Goal: Task Accomplishment & Management: Complete application form

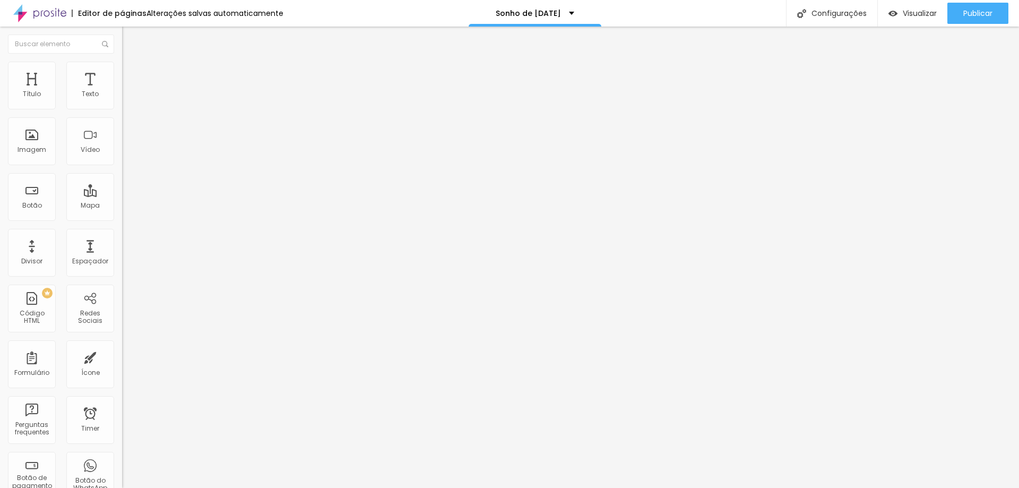
click at [132, 73] on span "Estilo" at bounding box center [140, 68] width 16 height 9
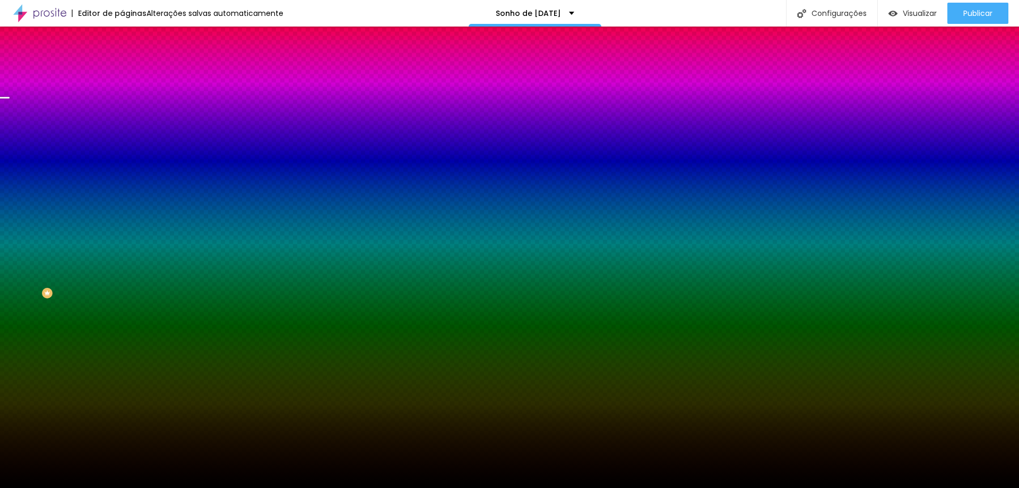
click at [122, 98] on span "Trocar imagem" at bounding box center [151, 93] width 58 height 9
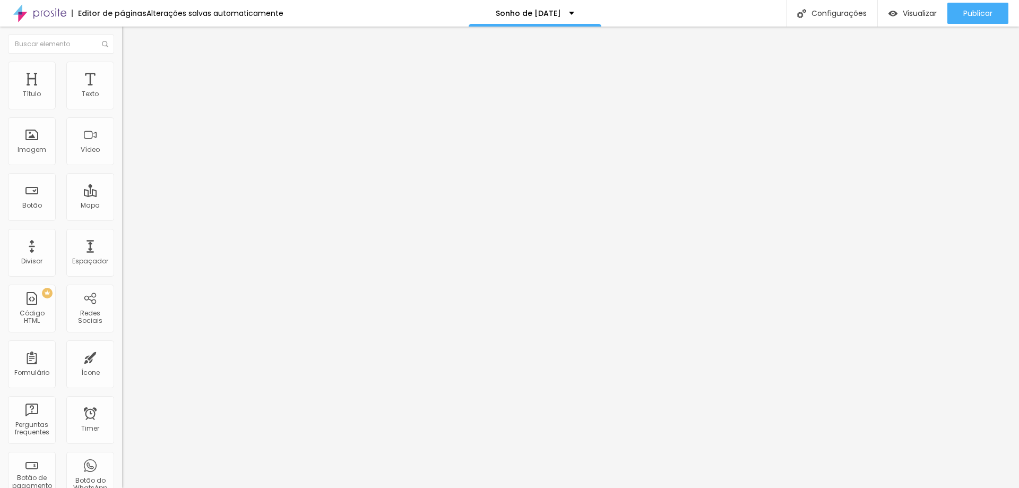
drag, startPoint x: 112, startPoint y: 352, endPoint x: 27, endPoint y: 237, distance: 142.7
click at [122, 237] on div "Editar Formulário Conteúdo Estilo Avançado Formulário Contato" at bounding box center [183, 257] width 122 height 461
click at [132, 72] on span "Estilo" at bounding box center [140, 68] width 16 height 9
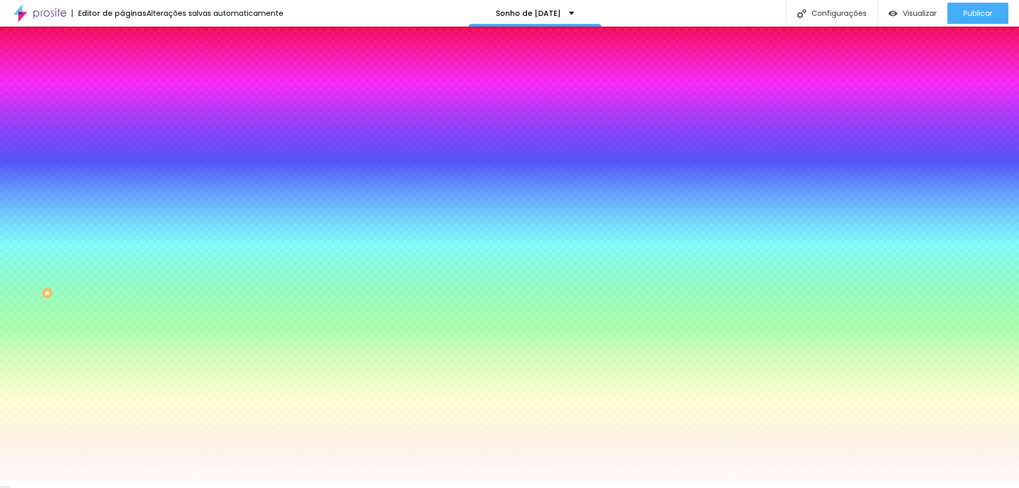
click at [122, 61] on img at bounding box center [127, 56] width 10 height 10
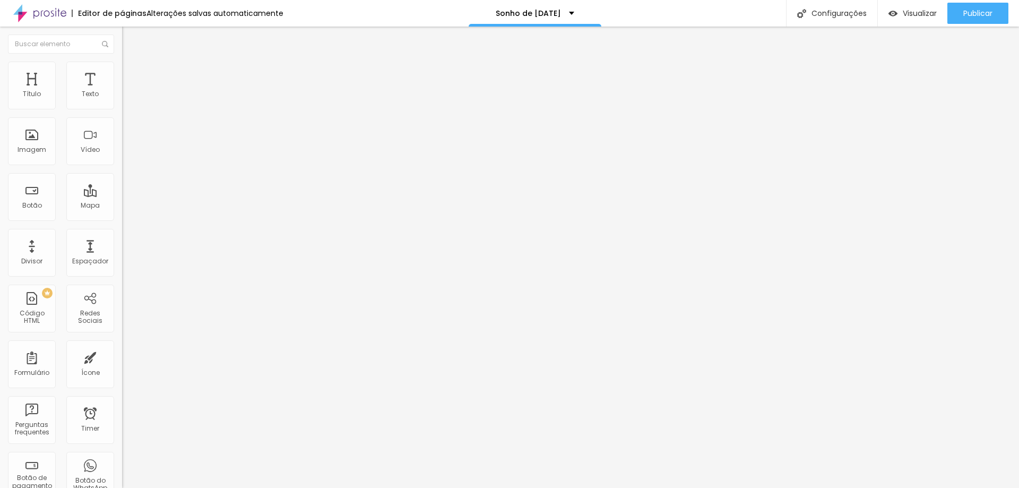
click at [122, 70] on li "Estilo" at bounding box center [183, 67] width 122 height 11
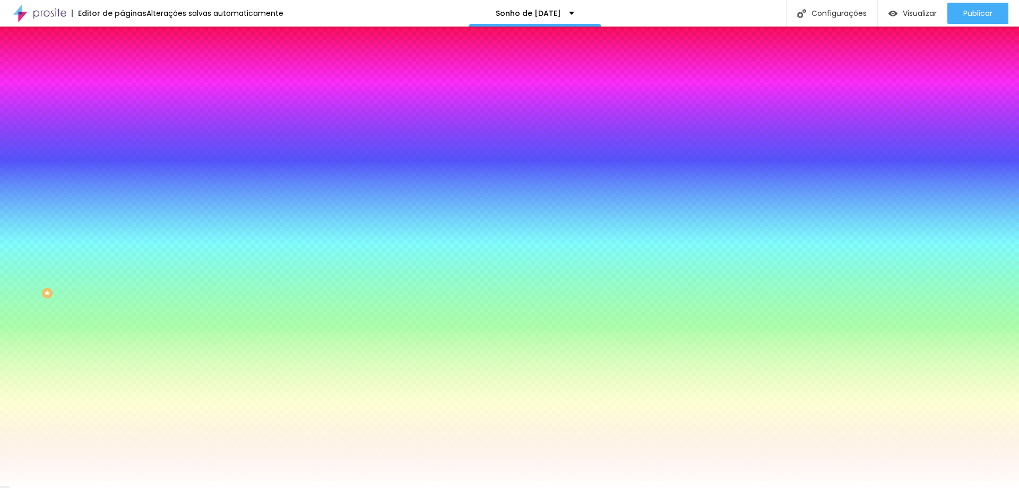
click at [122, 72] on li "Avançado" at bounding box center [183, 77] width 122 height 11
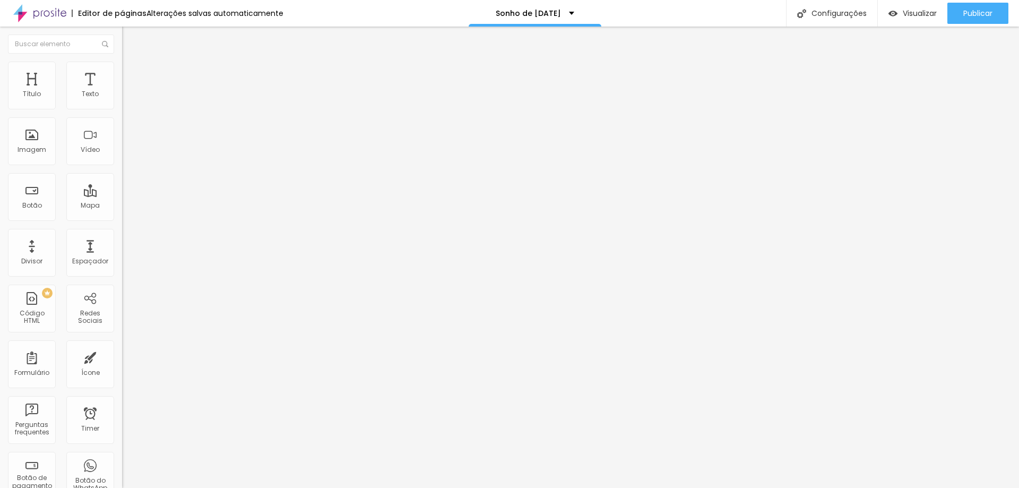
click at [122, 61] on img at bounding box center [127, 56] width 10 height 10
click at [122, 33] on button "Editar Formulário" at bounding box center [183, 39] width 122 height 24
click at [804, 4] on div "Configurações" at bounding box center [831, 13] width 91 height 27
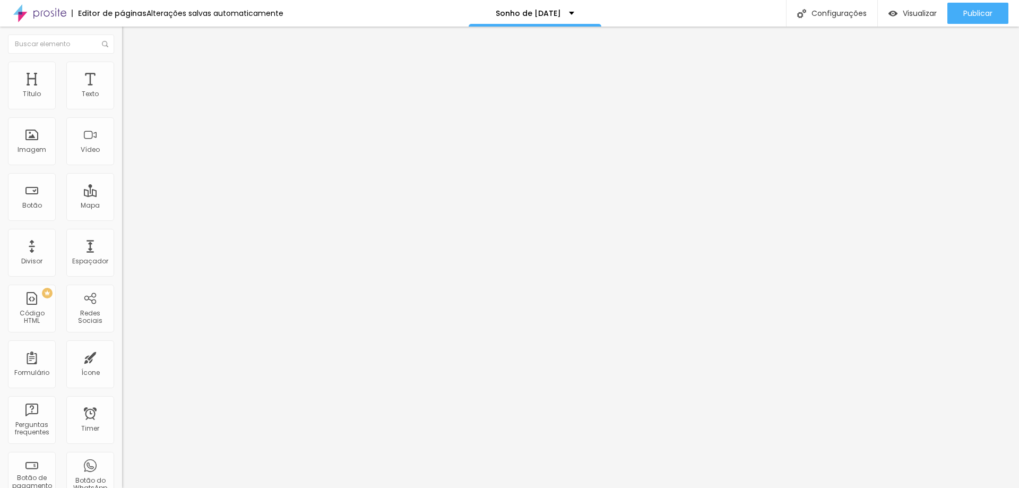
click at [130, 39] on img "button" at bounding box center [134, 39] width 8 height 8
click at [122, 30] on button "Editar Formulário" at bounding box center [183, 39] width 122 height 24
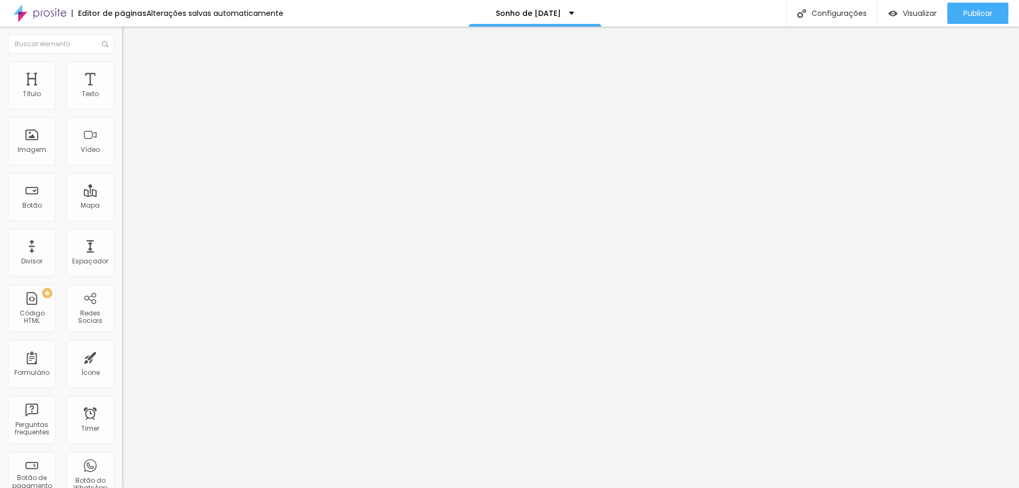
click at [122, 229] on div "Editar Formulário Conteúdo Estilo Avançado Formulário Contato" at bounding box center [183, 257] width 122 height 461
click at [130, 38] on img "button" at bounding box center [134, 39] width 8 height 8
click at [130, 35] on img "button" at bounding box center [134, 39] width 8 height 8
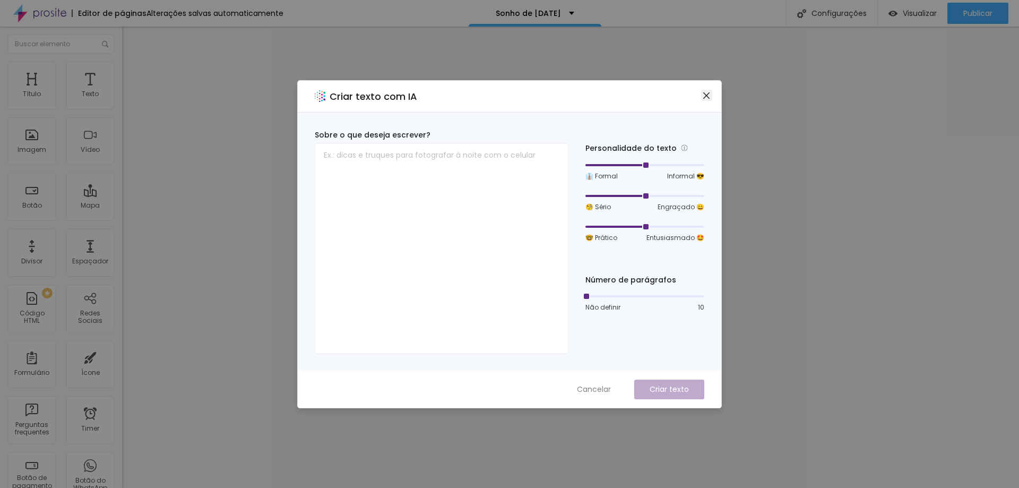
click at [711, 92] on span "Close" at bounding box center [706, 95] width 11 height 8
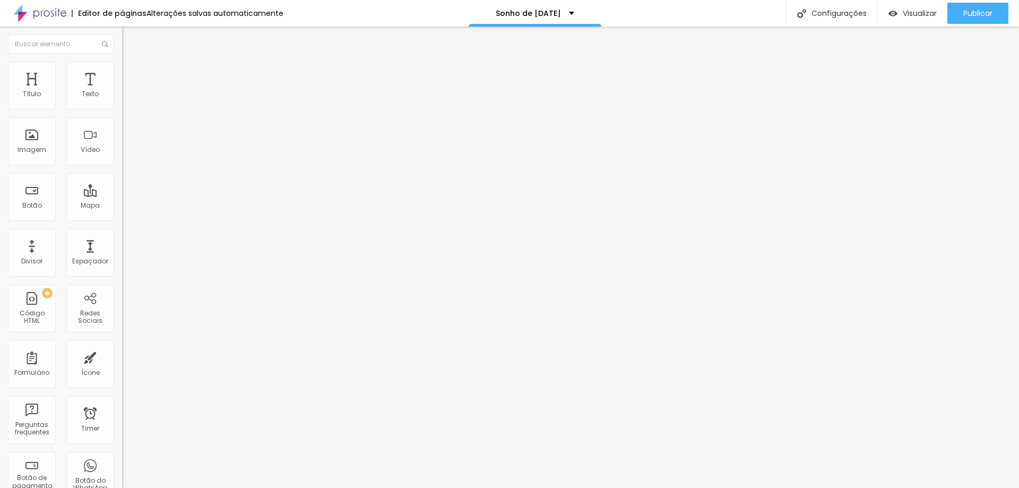
click at [180, 91] on span at bounding box center [183, 86] width 6 height 9
click at [130, 39] on img "button" at bounding box center [134, 39] width 8 height 8
click at [122, 76] on img at bounding box center [127, 75] width 10 height 10
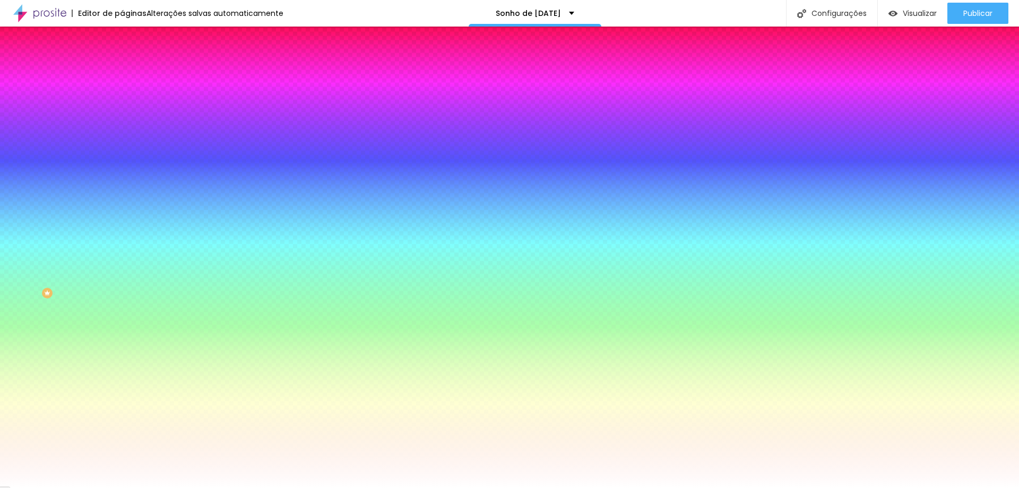
click at [122, 81] on img at bounding box center [127, 86] width 10 height 10
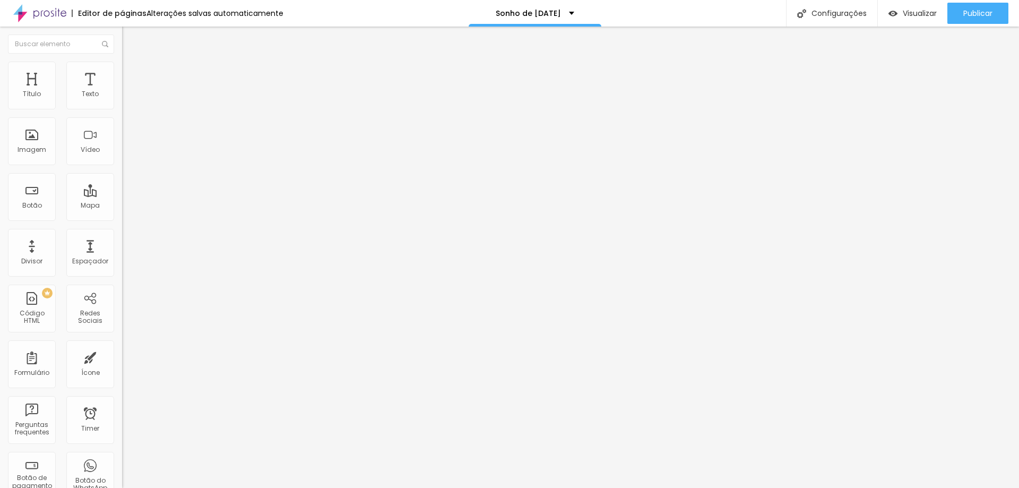
click at [122, 77] on img at bounding box center [127, 75] width 10 height 10
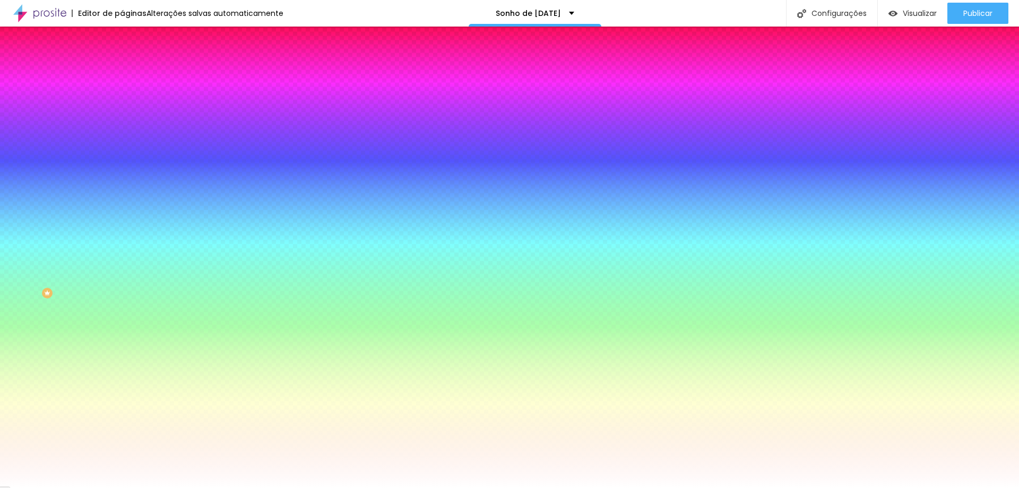
click at [132, 71] on span "Conteúdo" at bounding box center [148, 66] width 33 height 9
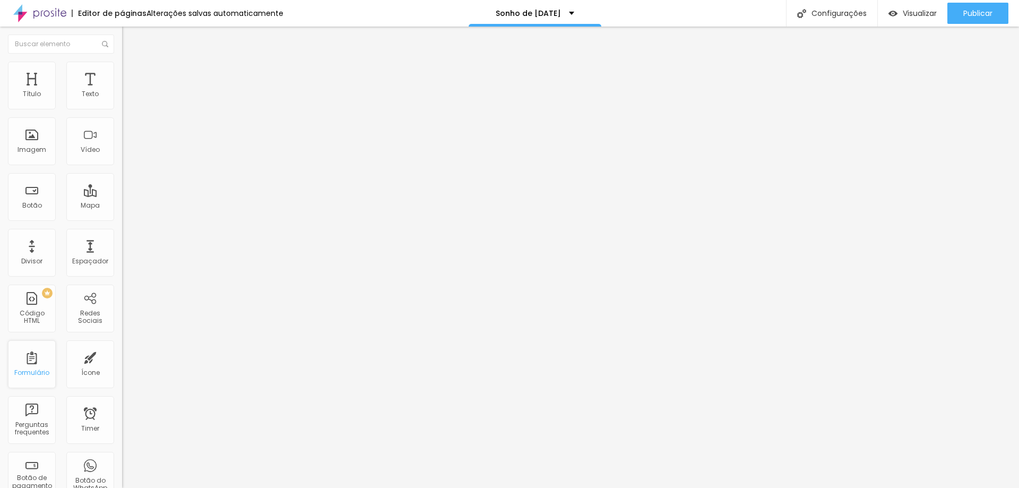
click at [36, 359] on div "Formulário" at bounding box center [32, 364] width 48 height 48
click at [129, 104] on div "Contato" at bounding box center [183, 99] width 108 height 10
drag, startPoint x: 386, startPoint y: 106, endPoint x: 287, endPoint y: 99, distance: 99.5
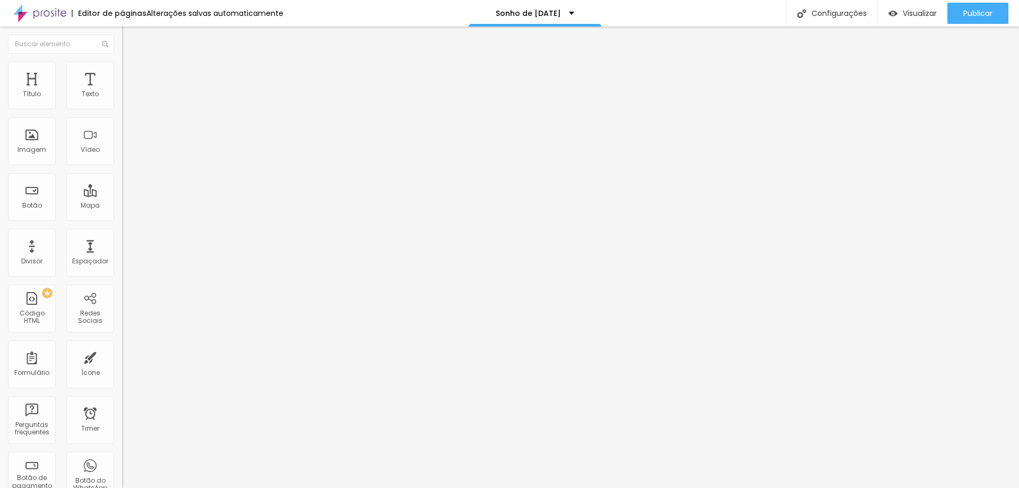
type input "s"
type input "S"
type input "Cadastro - Sonho de [DATE]"
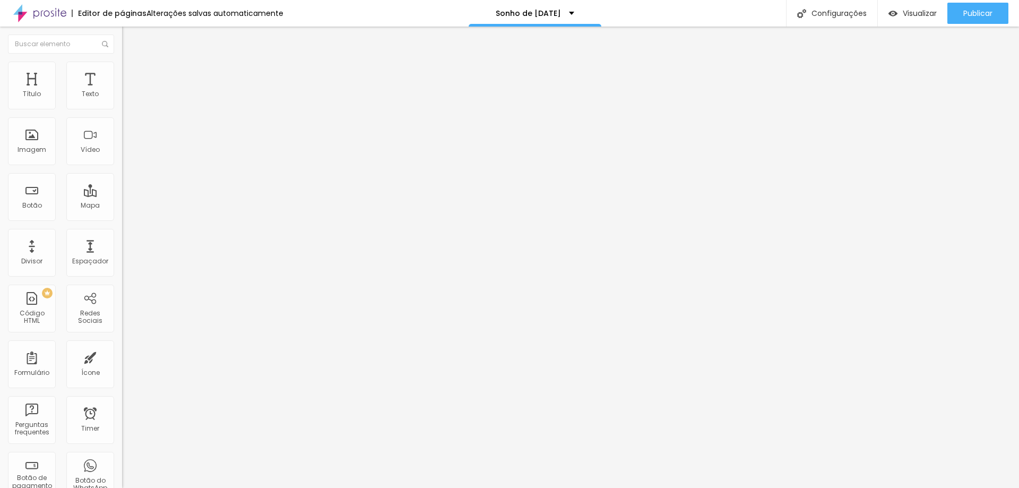
scroll to position [53, 0]
drag, startPoint x: 474, startPoint y: 281, endPoint x: 334, endPoint y: 267, distance: 140.9
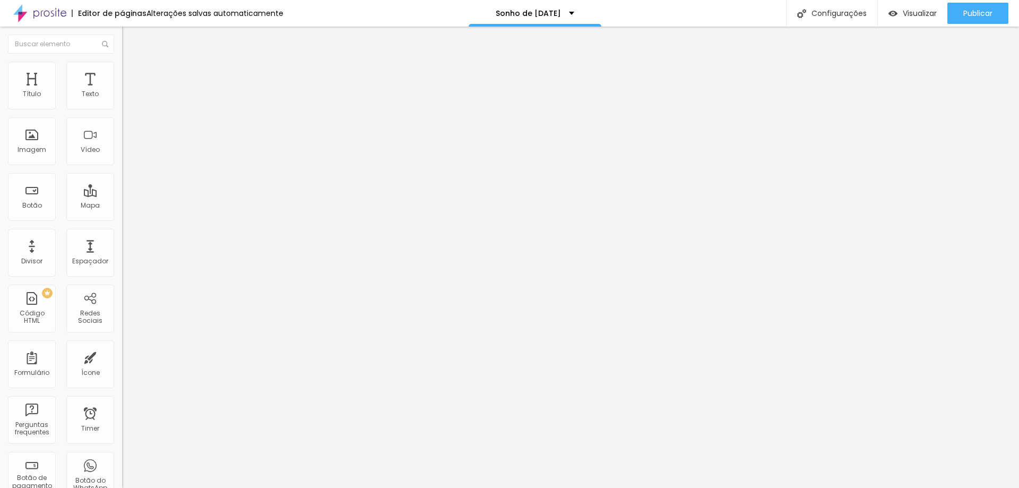
type input "Quem vem para o ensaio?"
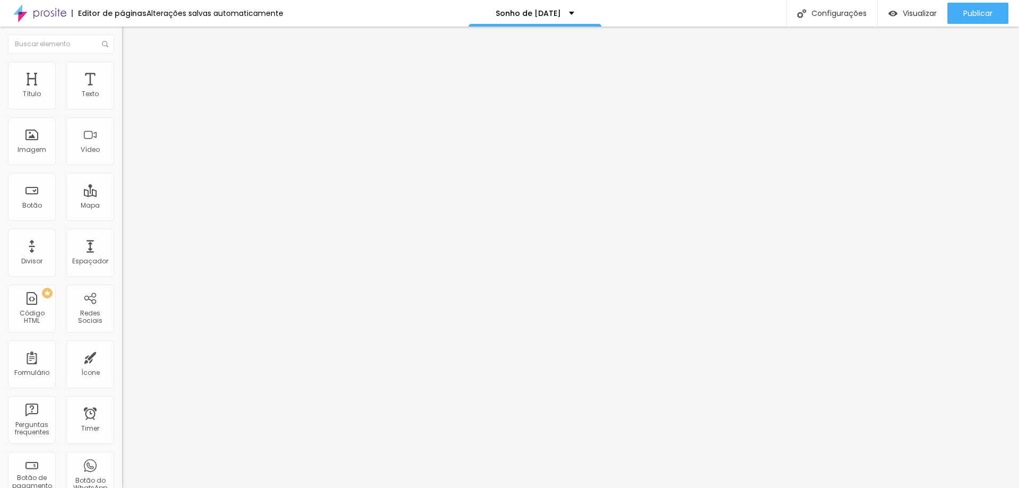
drag, startPoint x: 401, startPoint y: 330, endPoint x: 570, endPoint y: 392, distance: 179.9
type input "dois adultos e uma criança"
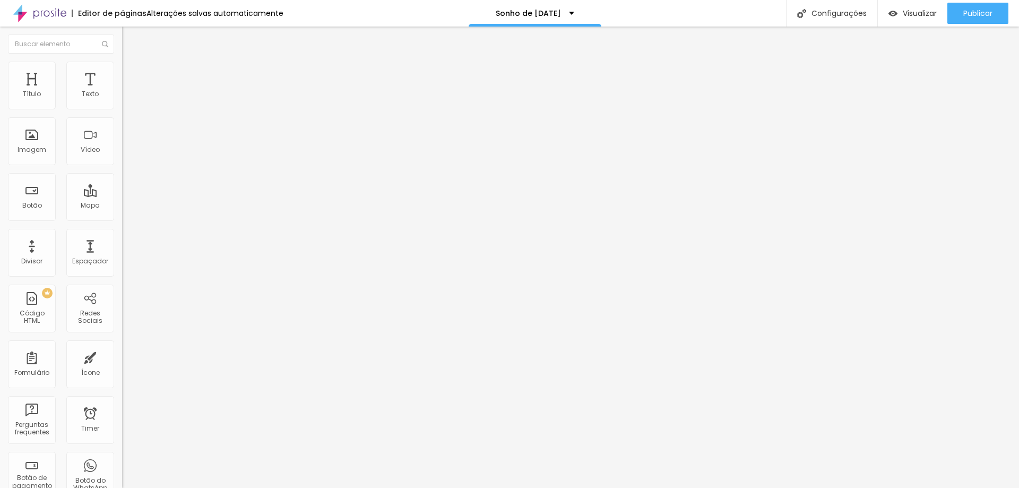
drag, startPoint x: 457, startPoint y: 353, endPoint x: 326, endPoint y: 348, distance: 130.7
type input "dois adultos e duas crianças"
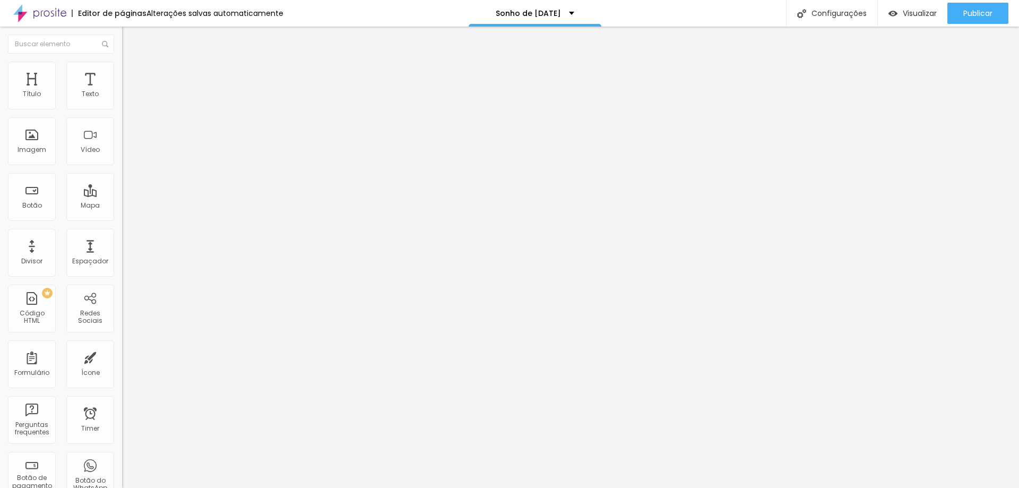
drag, startPoint x: 429, startPoint y: 374, endPoint x: 269, endPoint y: 375, distance: 160.3
type input "dois adultos e 3 crianças"
drag, startPoint x: 420, startPoint y: 353, endPoint x: 497, endPoint y: 356, distance: 77.0
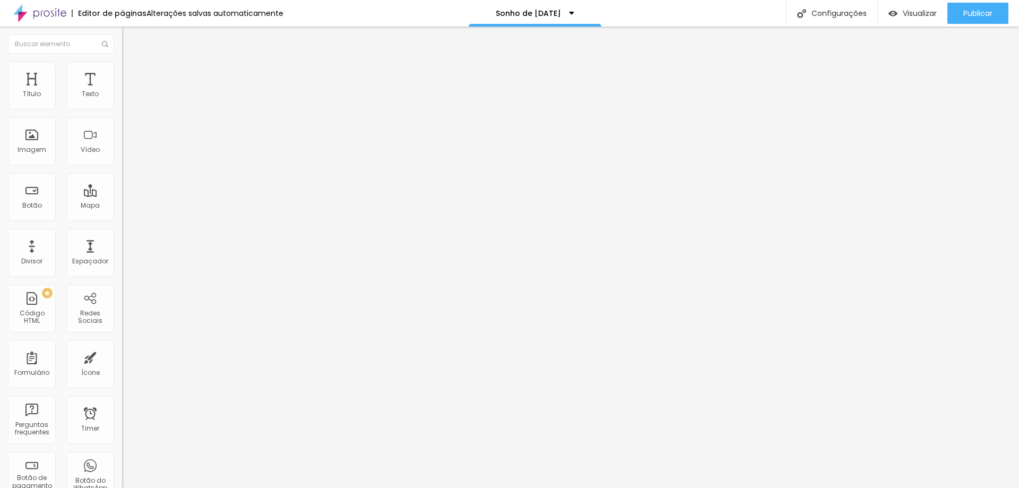
type input "dois adultos e 2 crianças"
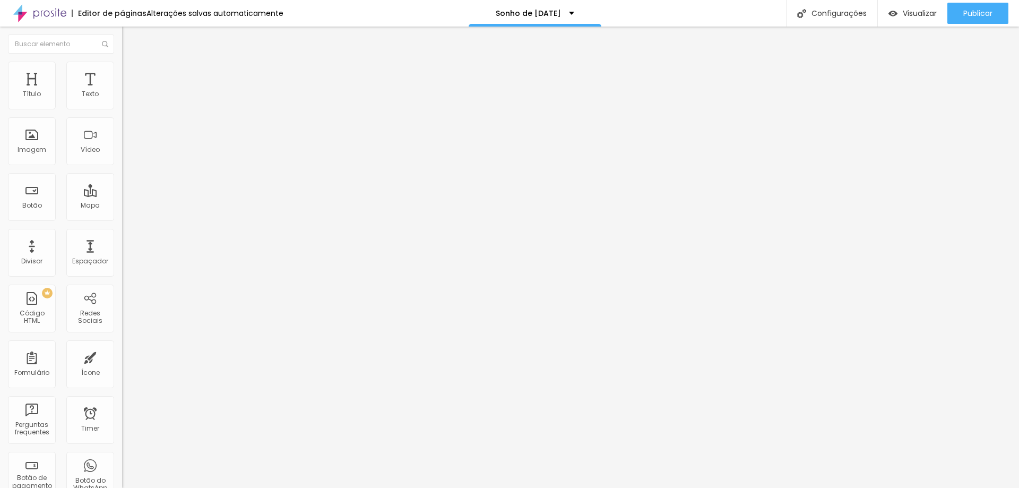
drag, startPoint x: 472, startPoint y: 346, endPoint x: 296, endPoint y: 333, distance: 176.7
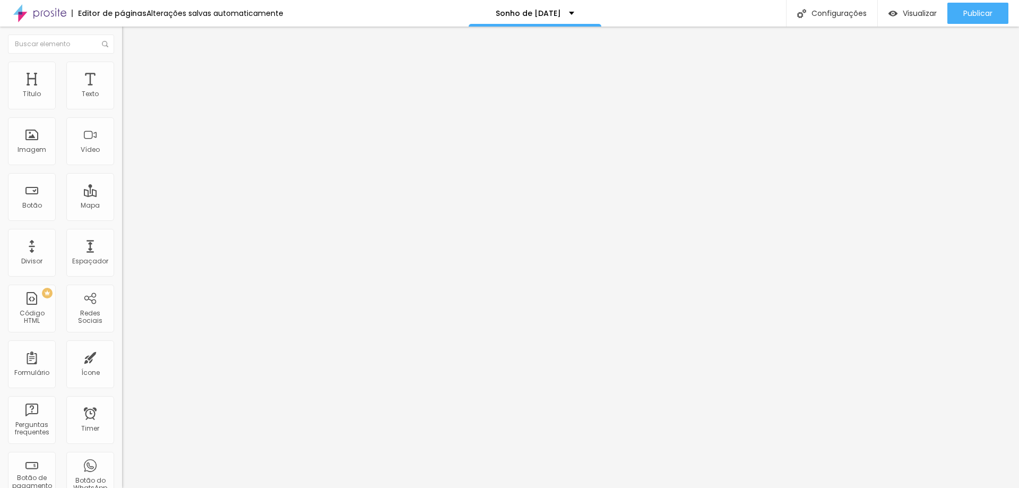
drag, startPoint x: 450, startPoint y: 217, endPoint x: 322, endPoint y: 217, distance: 127.9
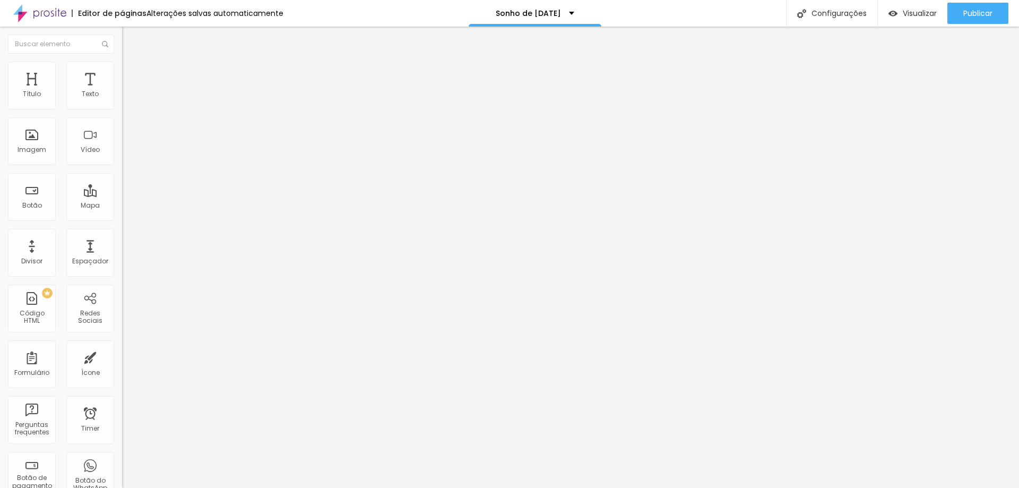
drag, startPoint x: 457, startPoint y: 340, endPoint x: 318, endPoint y: 340, distance: 138.5
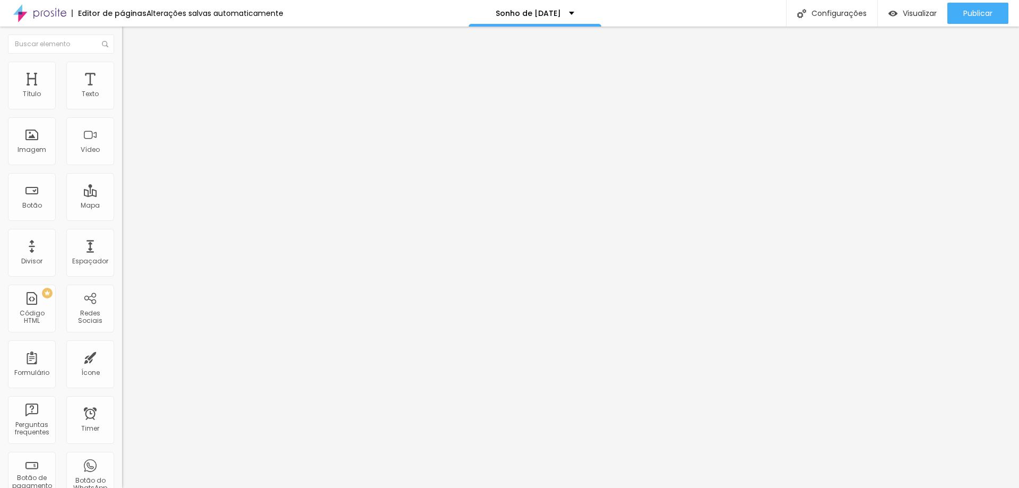
scroll to position [200, 0]
type input "Nome e idade das crianças"
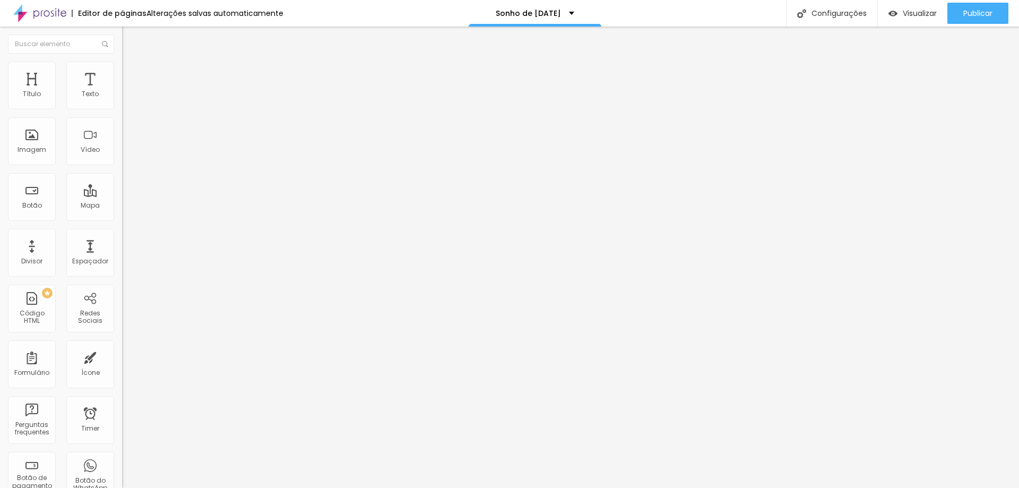
drag, startPoint x: 481, startPoint y: 329, endPoint x: 287, endPoint y: 317, distance: 194.1
type input "n"
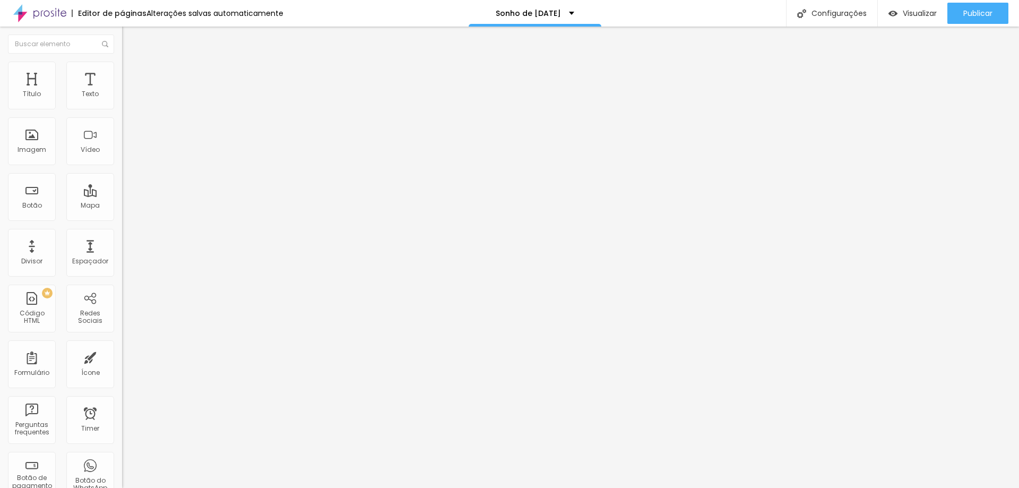
type input "Nome dos adultos"
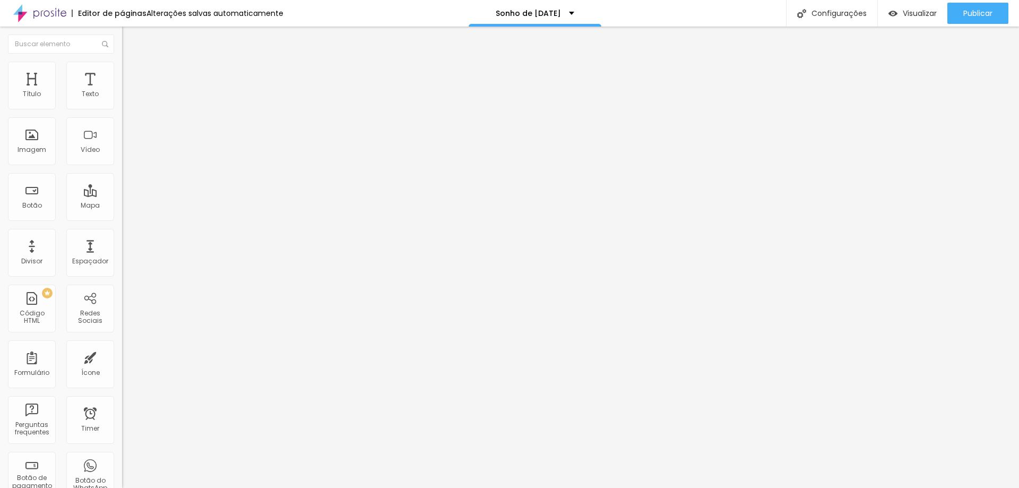
drag, startPoint x: 416, startPoint y: 321, endPoint x: 243, endPoint y: 306, distance: 173.7
type input "Nome dos adutos"
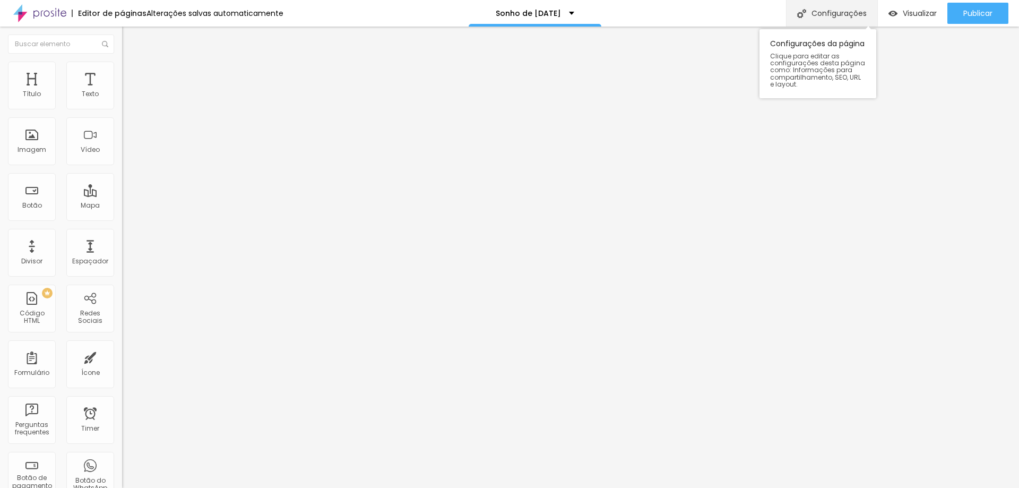
click at [835, 7] on div "Configurações" at bounding box center [831, 13] width 91 height 27
click at [130, 37] on div "Editar Formulário" at bounding box center [169, 39] width 79 height 8
click at [830, 14] on div "Configurações" at bounding box center [831, 13] width 91 height 27
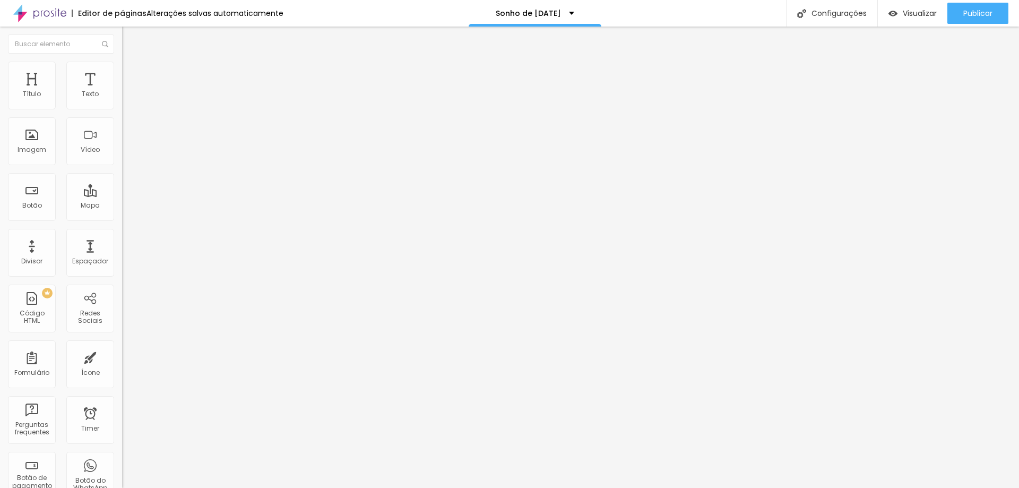
click at [122, 69] on li "Estilo" at bounding box center [183, 67] width 122 height 11
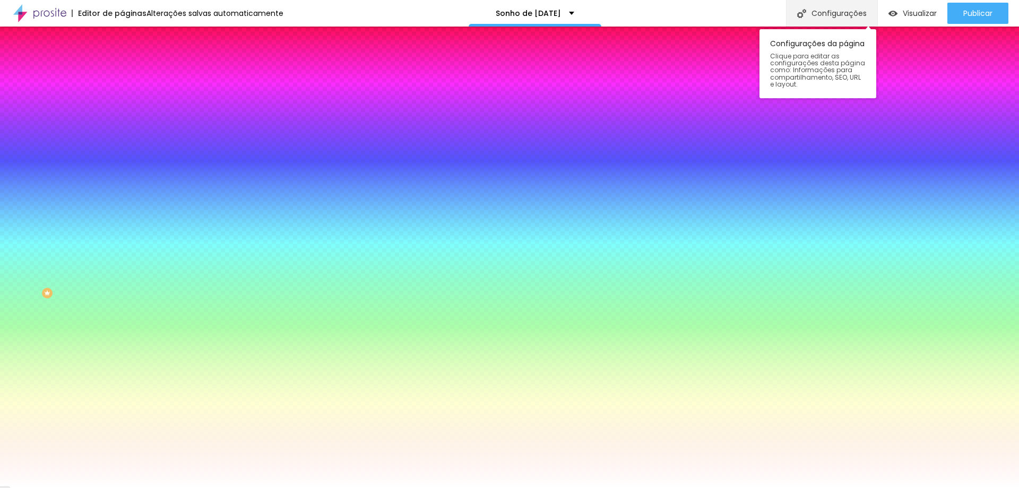
click at [811, 9] on div "Configurações" at bounding box center [831, 13] width 91 height 27
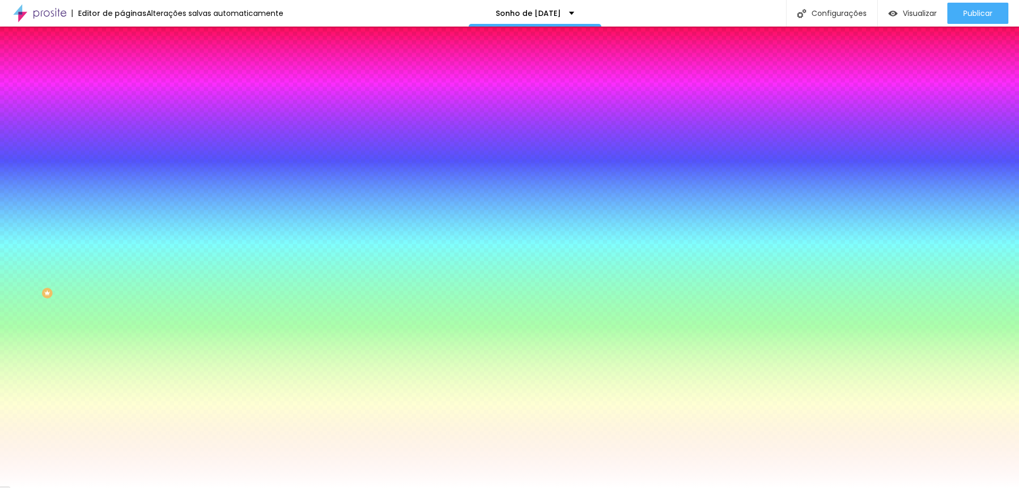
click at [132, 63] on span "Conteúdo" at bounding box center [148, 58] width 33 height 9
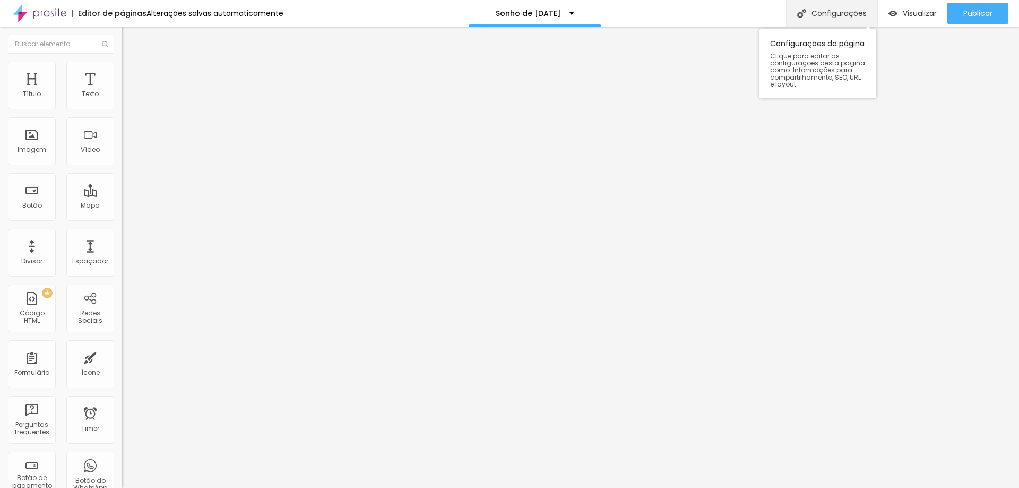
click at [830, 12] on div "Configurações" at bounding box center [831, 13] width 91 height 27
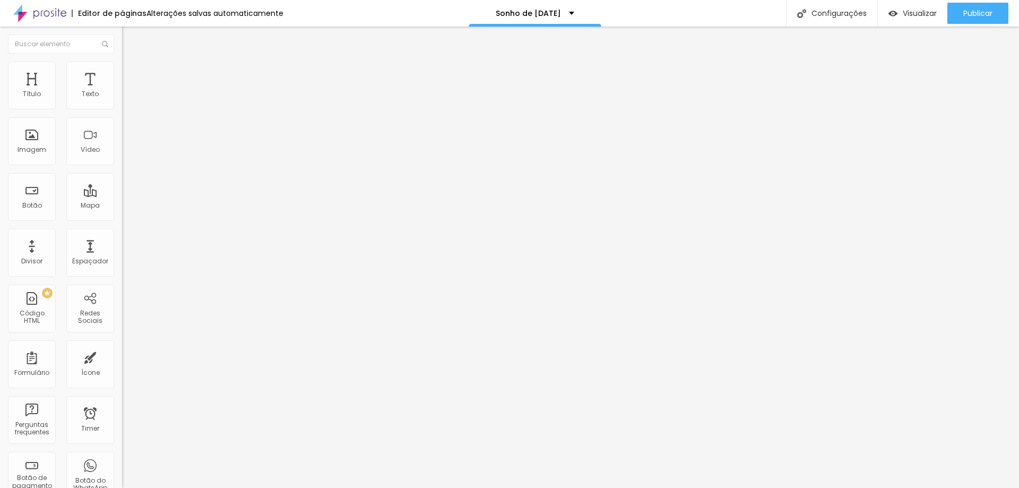
click at [129, 104] on div "Cadastro - Sonho de Natal" at bounding box center [183, 99] width 108 height 10
click at [129, 104] on div "Cadastro - Sonho de [DATE]" at bounding box center [183, 99] width 108 height 10
click at [122, 66] on img at bounding box center [127, 67] width 10 height 10
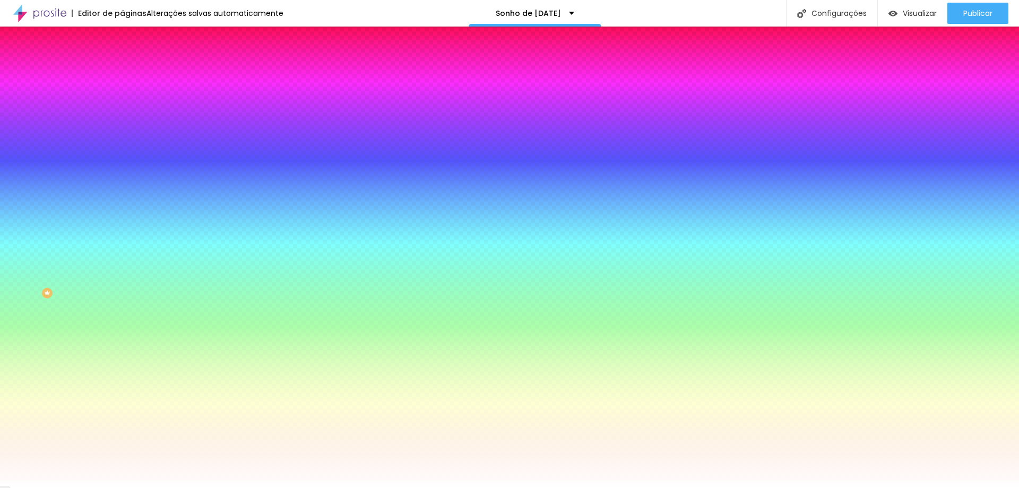
click at [122, 72] on img at bounding box center [127, 77] width 10 height 10
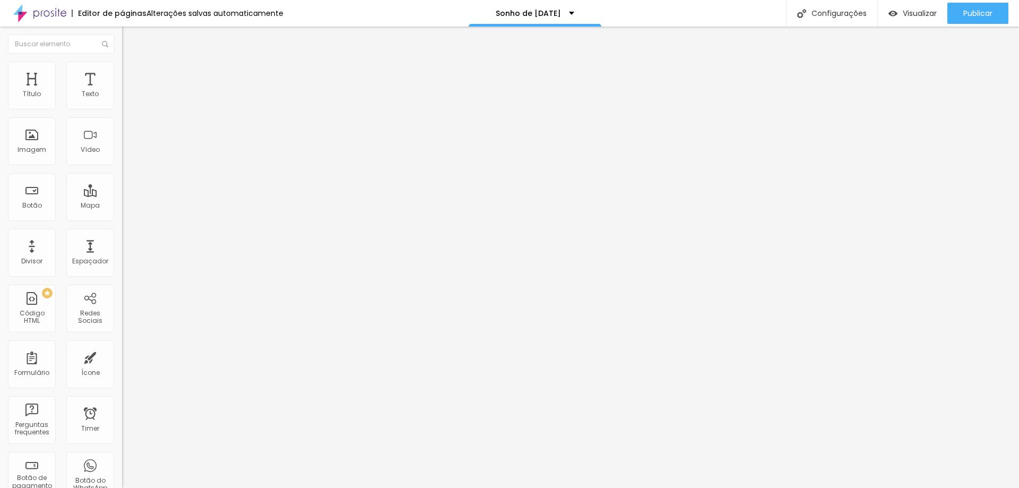
click at [122, 445] on div "Editar Formulário Conteúdo Estilo Avançado 20 Espaço de cima 20 Espaço de baixo…" at bounding box center [183, 257] width 122 height 461
click at [808, 12] on div "Configurações" at bounding box center [831, 13] width 91 height 27
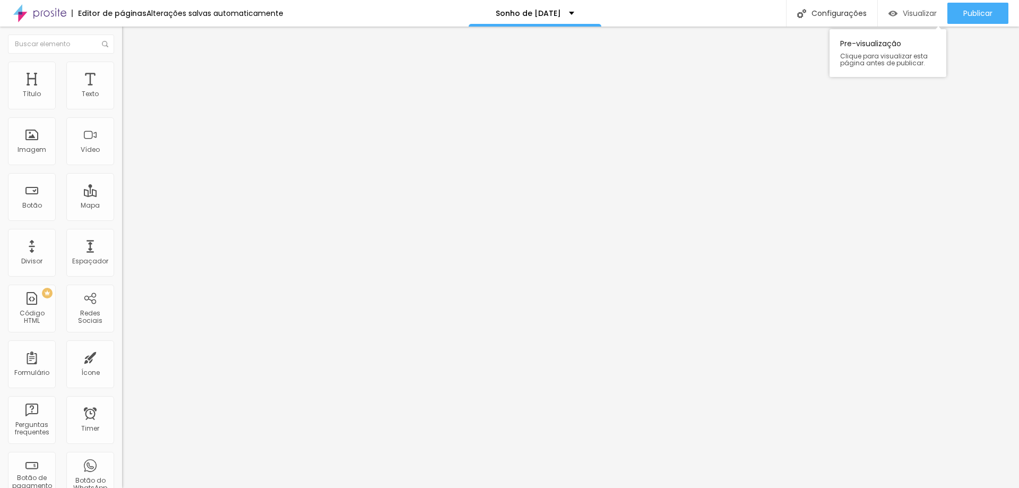
drag, startPoint x: 926, startPoint y: 11, endPoint x: 926, endPoint y: 18, distance: 6.9
click at [926, 18] on span "Visualizar" at bounding box center [920, 13] width 34 height 8
click at [130, 38] on img "button" at bounding box center [134, 39] width 8 height 8
click at [22, 362] on div "Formulário" at bounding box center [32, 364] width 48 height 48
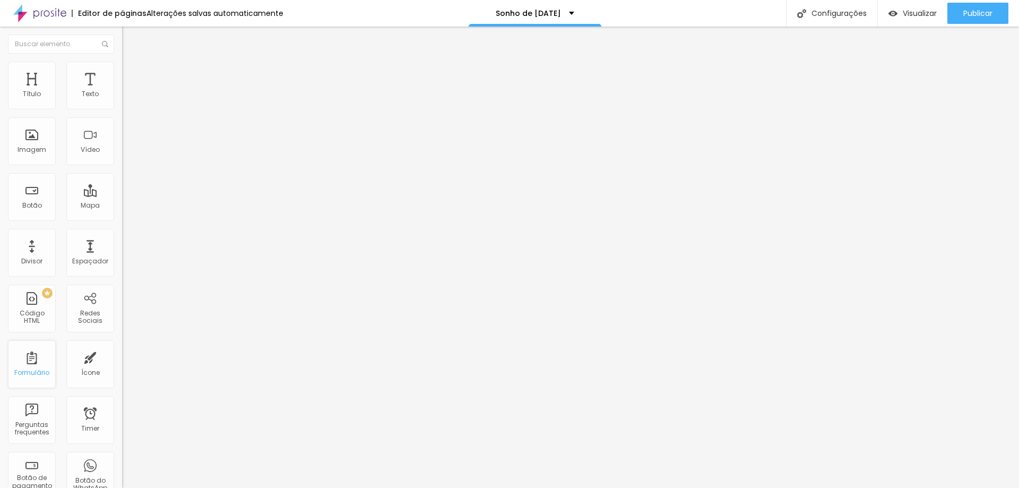
click at [24, 362] on div "Formulário" at bounding box center [32, 364] width 48 height 48
click at [122, 70] on li "Estilo" at bounding box center [183, 67] width 122 height 11
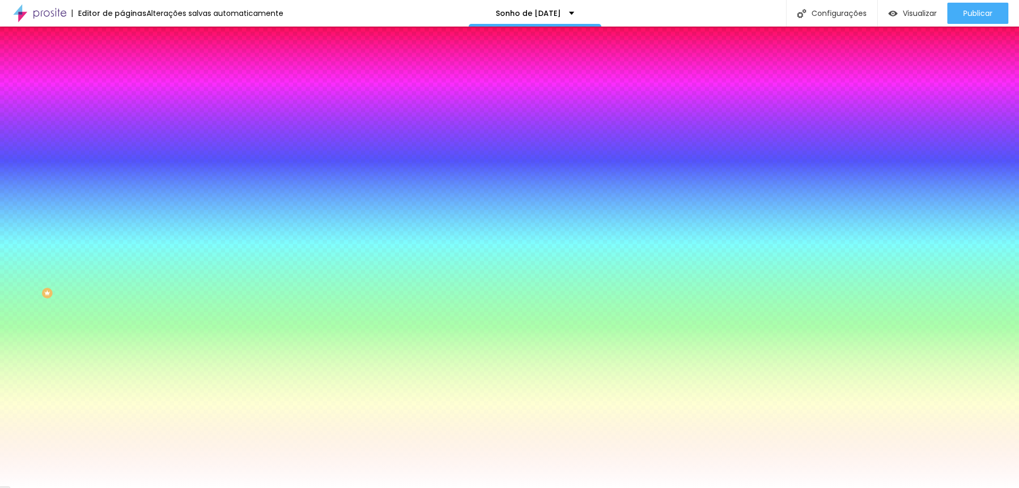
click at [122, 72] on li "Avançado" at bounding box center [183, 77] width 122 height 11
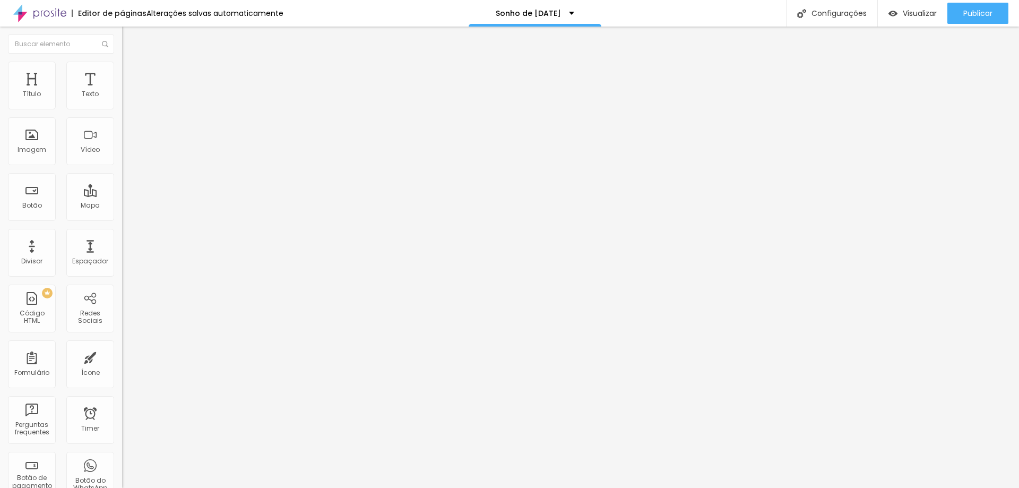
click at [122, 59] on li "Conteúdo" at bounding box center [183, 56] width 122 height 11
click at [130, 41] on img "button" at bounding box center [134, 39] width 8 height 8
click at [823, 18] on div "Configurações" at bounding box center [831, 13] width 91 height 27
click at [122, 107] on div "Cadastro - Sonho de [DATE]" at bounding box center [183, 98] width 122 height 18
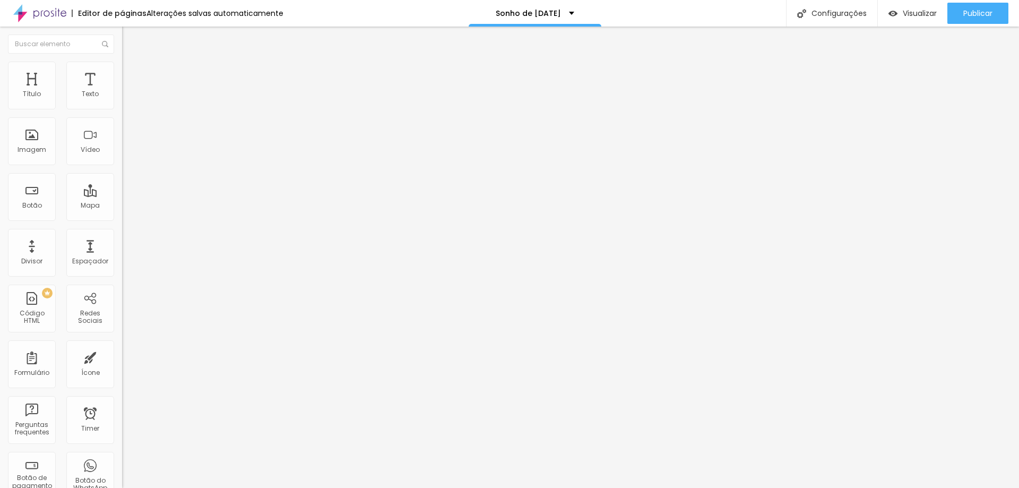
click at [122, 107] on div "Cadastro - Sonho de [DATE]" at bounding box center [183, 98] width 122 height 18
click at [122, 70] on li "Estilo" at bounding box center [183, 67] width 122 height 11
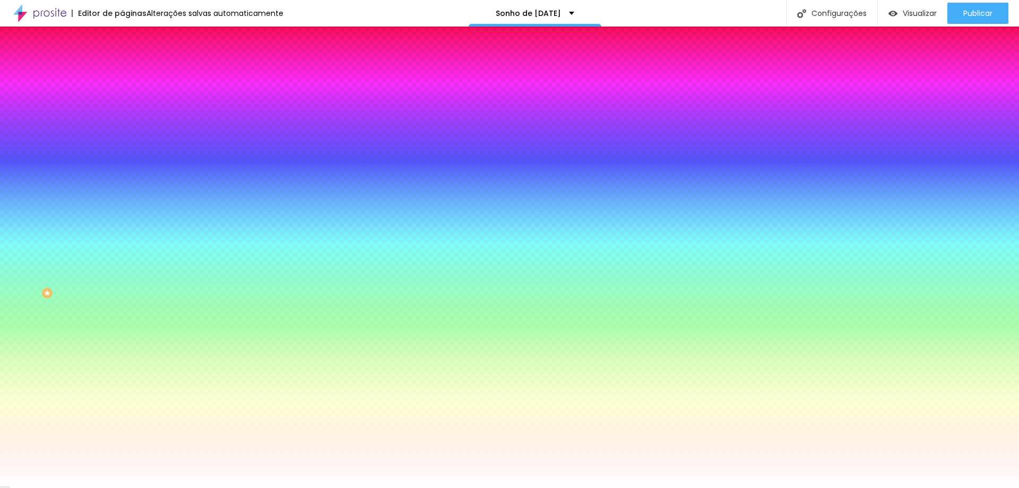
click at [122, 72] on img at bounding box center [127, 77] width 10 height 10
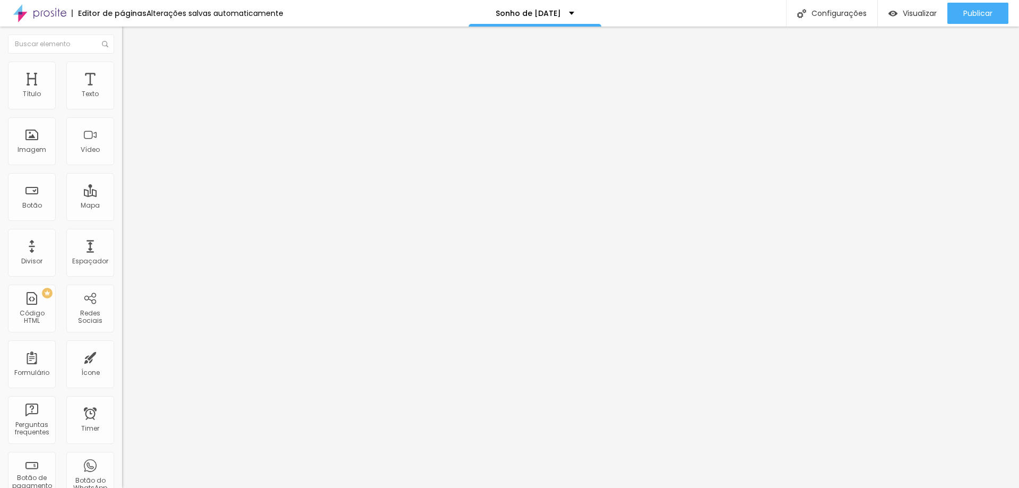
click at [130, 38] on img "button" at bounding box center [134, 39] width 8 height 8
click at [130, 35] on div "Editar Formulário" at bounding box center [169, 39] width 79 height 8
click at [122, 32] on button "Editar Formulário" at bounding box center [183, 39] width 122 height 24
